Goal: Find specific page/section: Find specific page/section

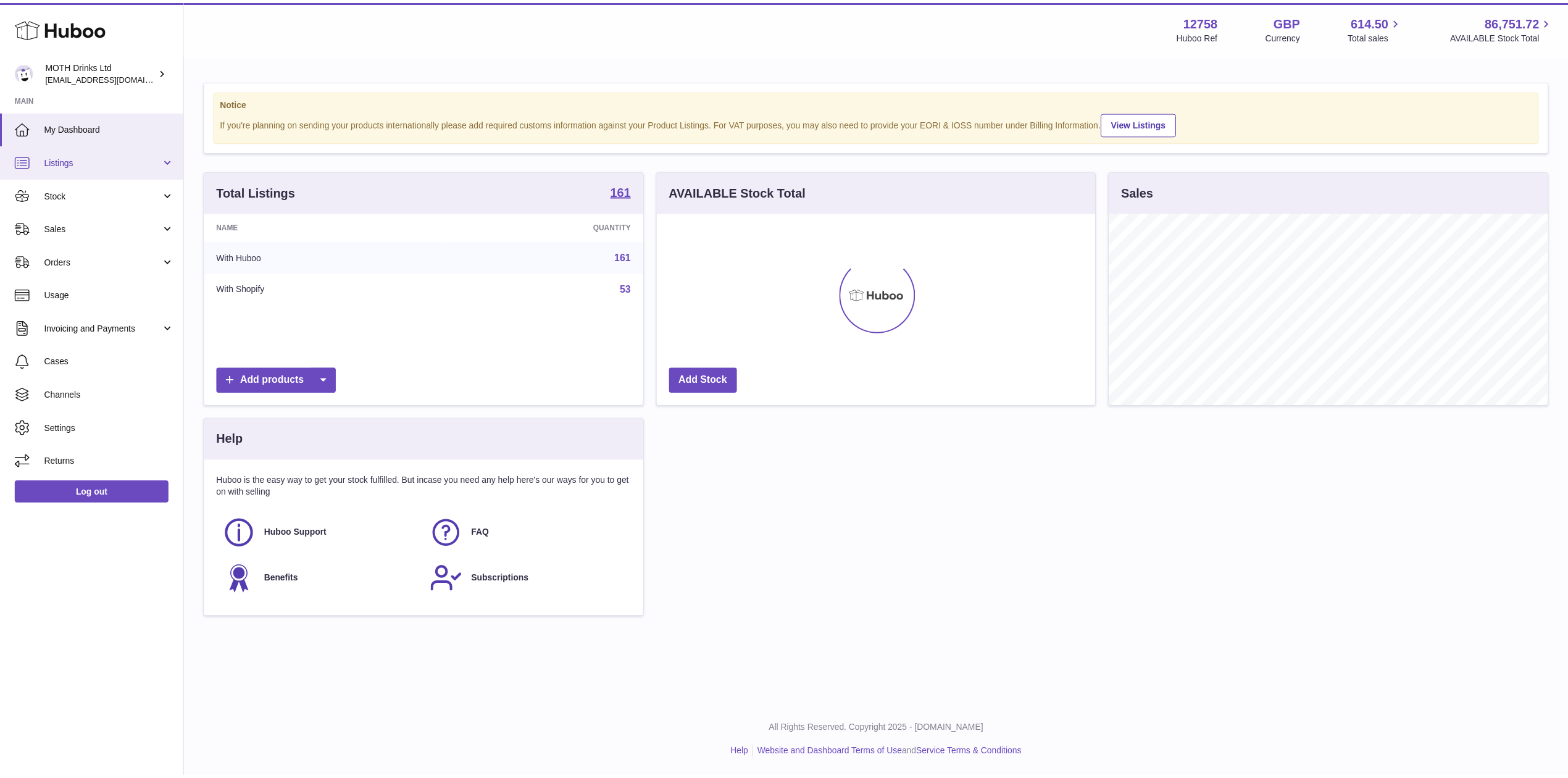
scroll to position [193, 442]
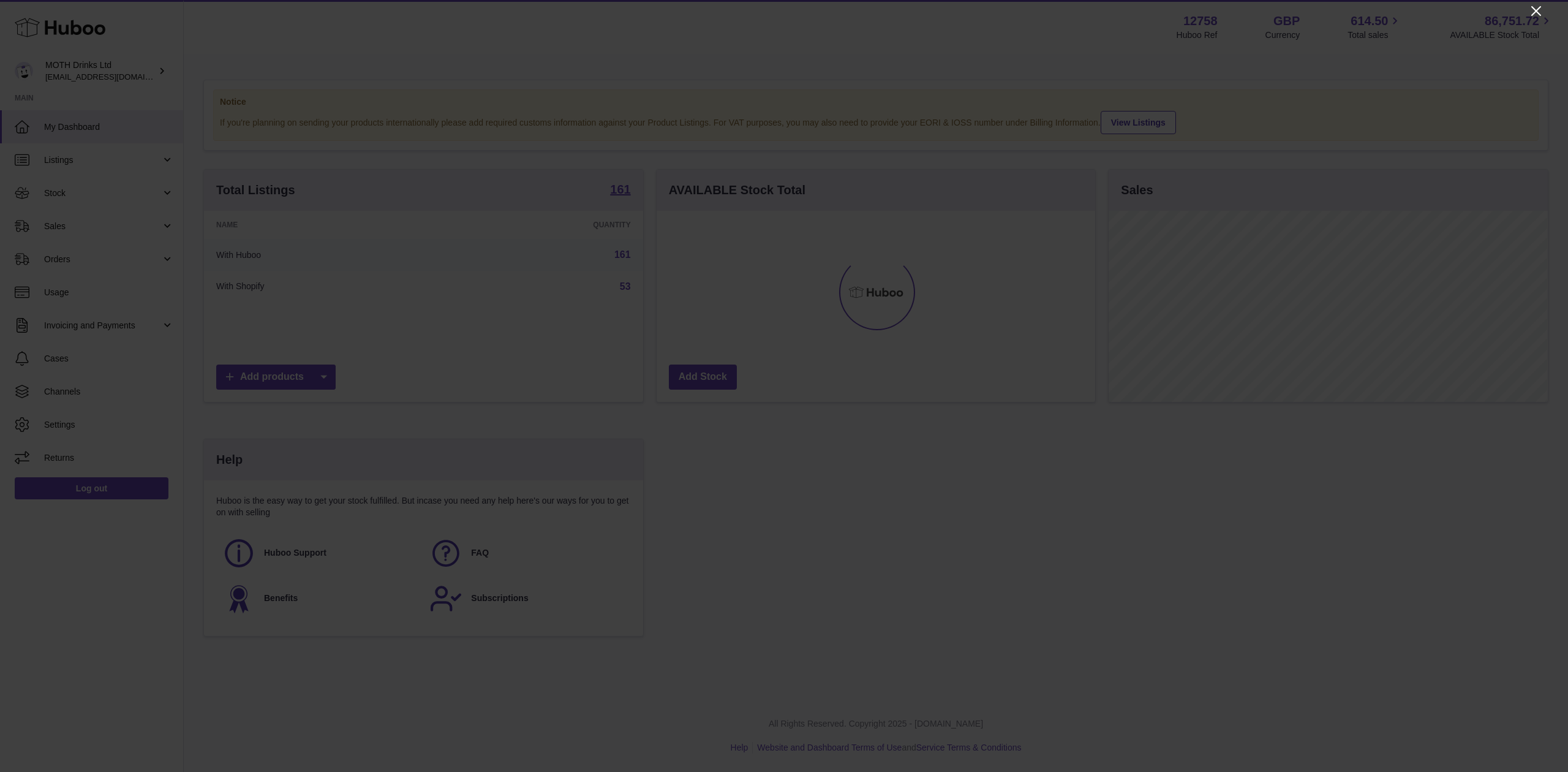
click at [1537, 9] on icon "Close" at bounding box center [1536, 11] width 9 height 9
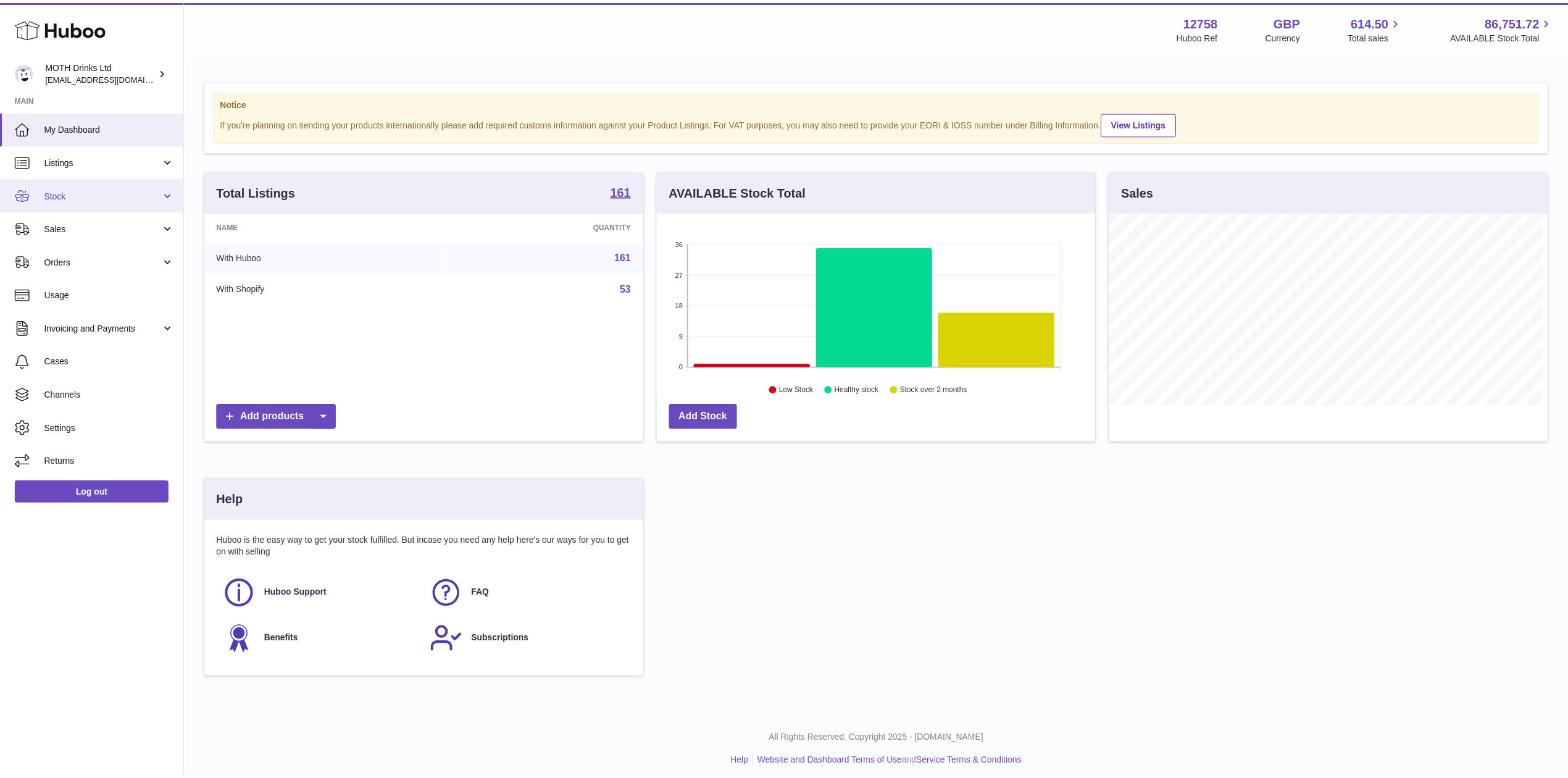
scroll to position [617173, 616973]
click at [67, 197] on span "Stock" at bounding box center [103, 194] width 118 height 12
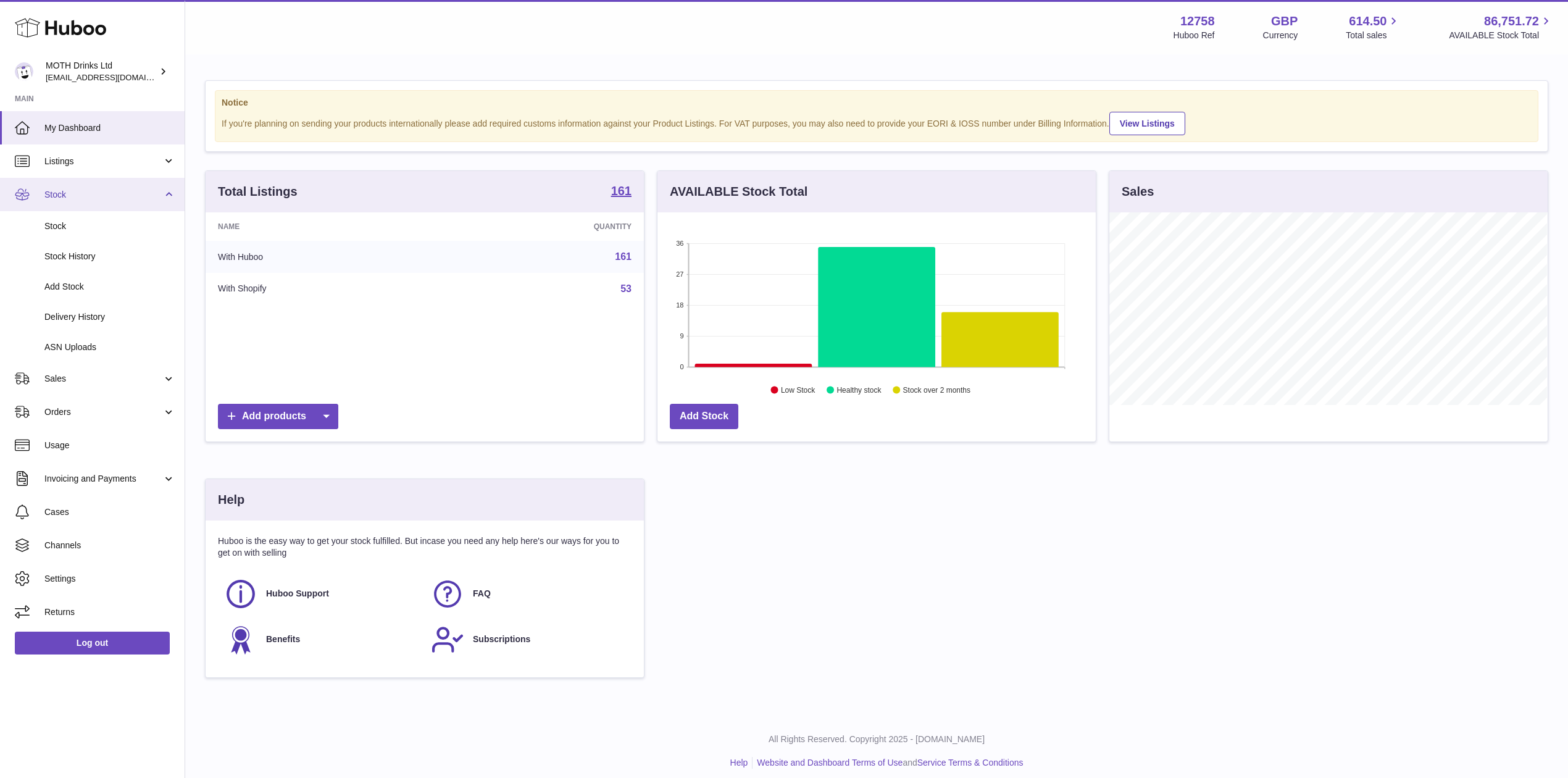
click at [77, 197] on span "Stock" at bounding box center [103, 194] width 118 height 12
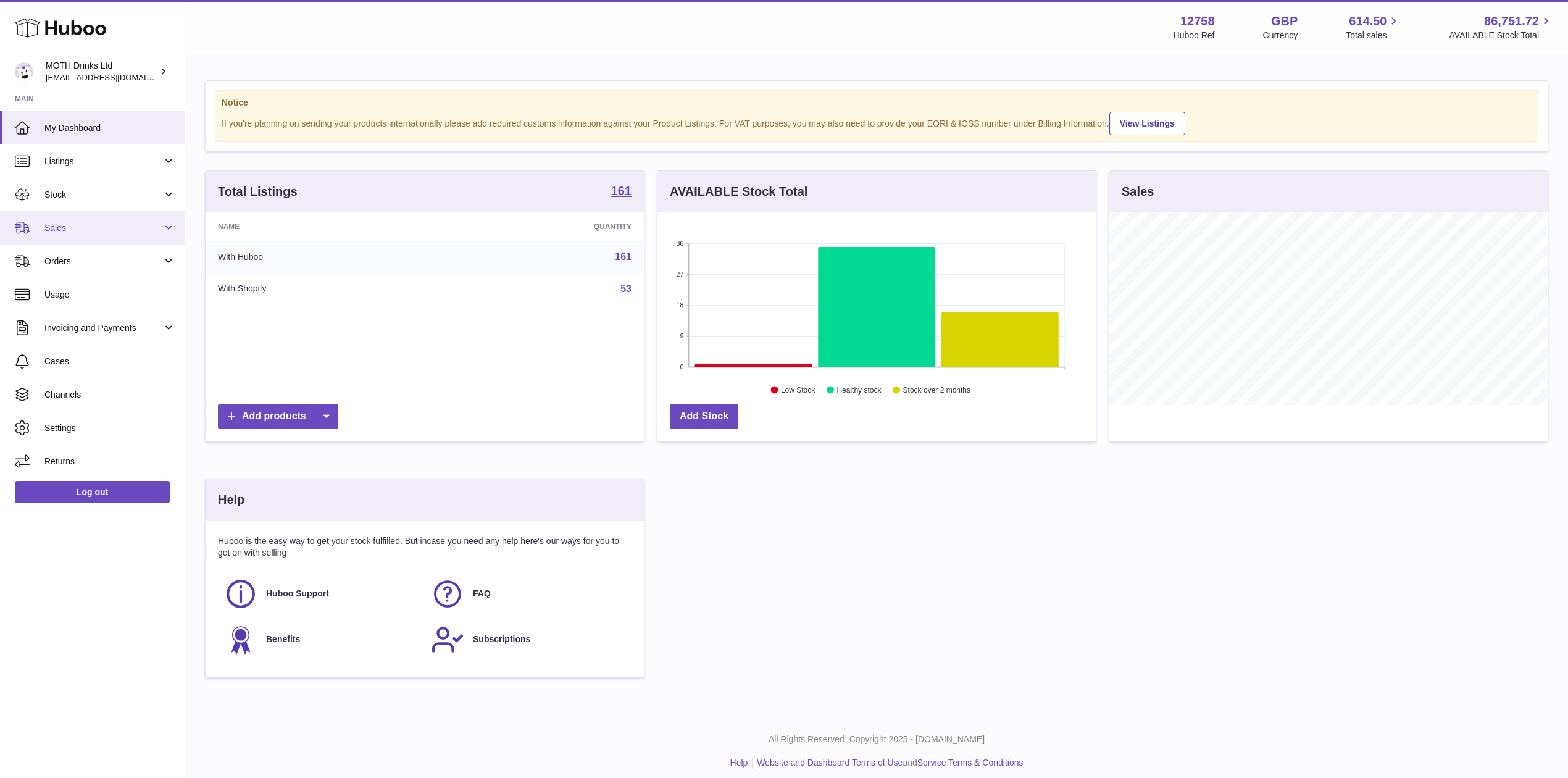
click at [113, 223] on span "Sales" at bounding box center [103, 228] width 118 height 12
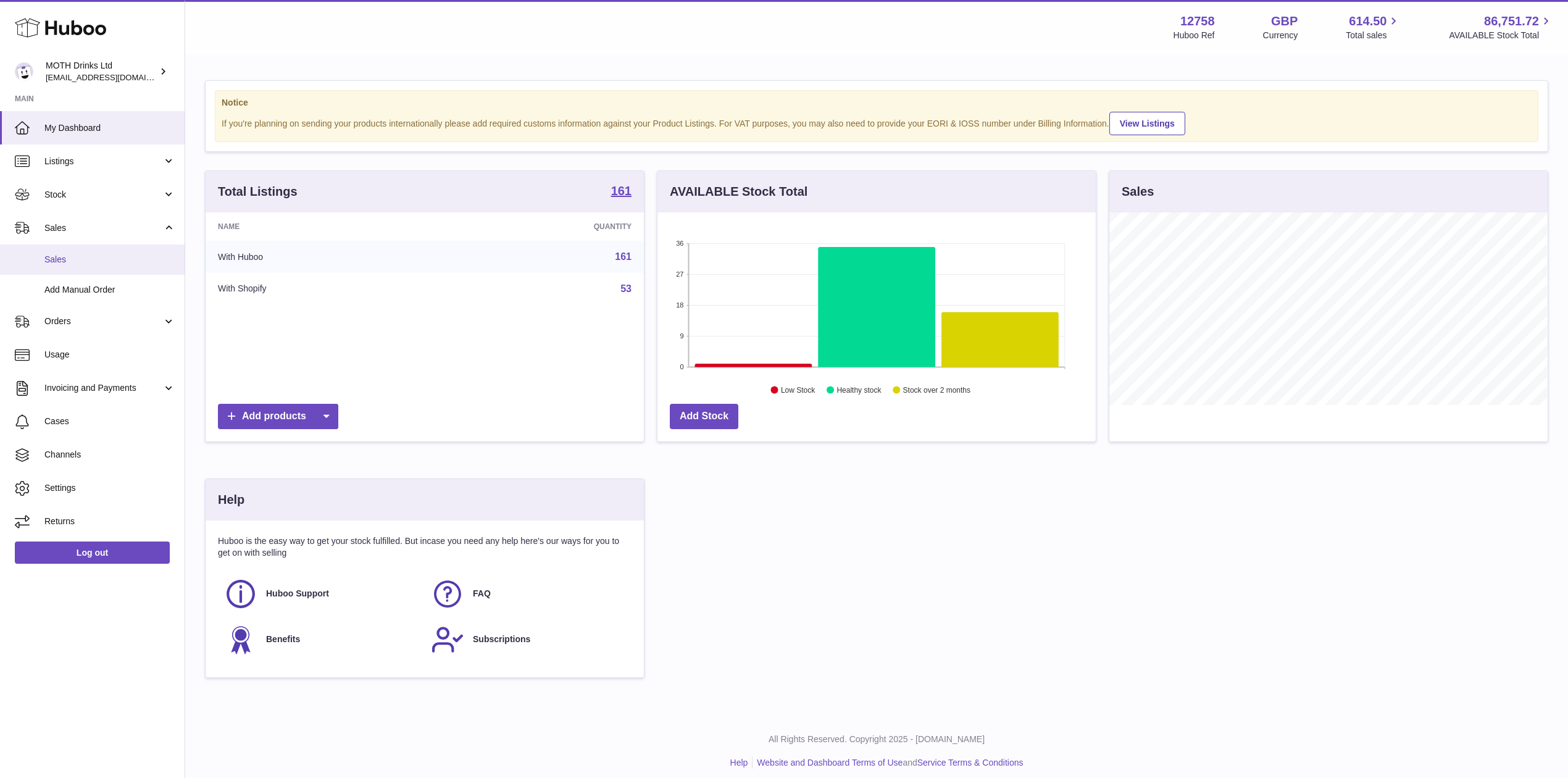
click at [106, 245] on link "Sales" at bounding box center [92, 260] width 185 height 30
